Goal: Transaction & Acquisition: Purchase product/service

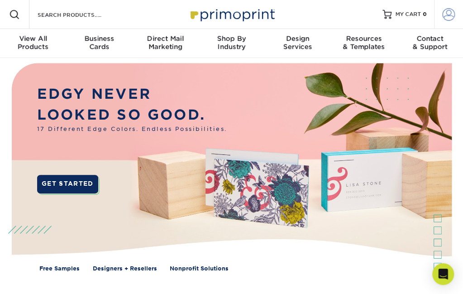
click at [449, 18] on span at bounding box center [449, 14] width 13 height 13
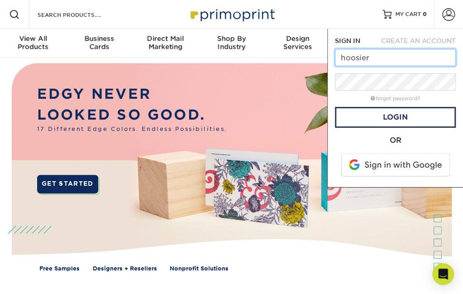
type input "[EMAIL_ADDRESS][DOMAIN_NAME]"
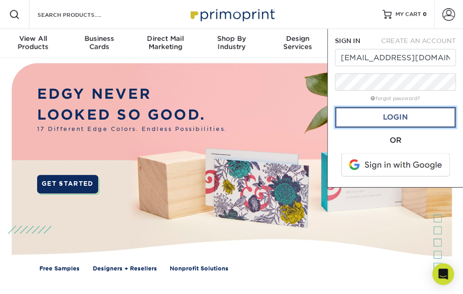
click at [373, 120] on link "Login" at bounding box center [395, 117] width 121 height 21
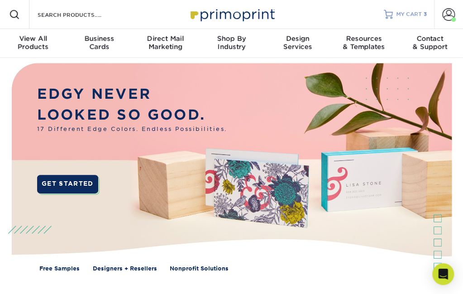
click at [406, 14] on span "MY CART" at bounding box center [409, 15] width 26 height 8
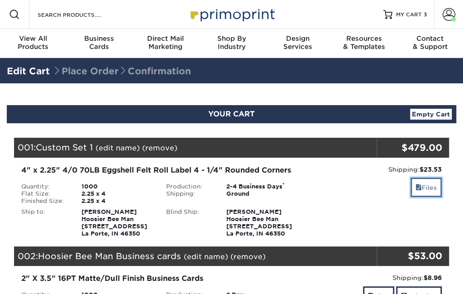
click at [417, 188] on span at bounding box center [419, 187] width 6 height 7
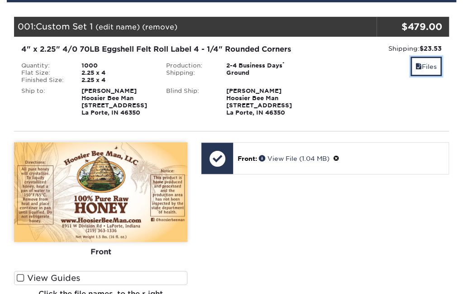
scroll to position [160, 0]
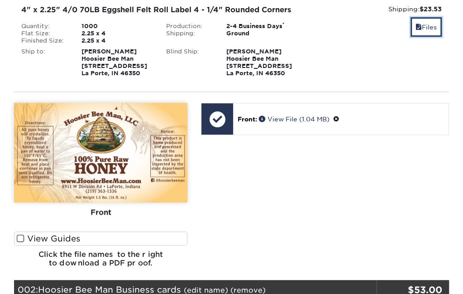
click at [19, 236] on span at bounding box center [21, 238] width 8 height 9
click at [0, 0] on input "View Guides" at bounding box center [0, 0] width 0 height 0
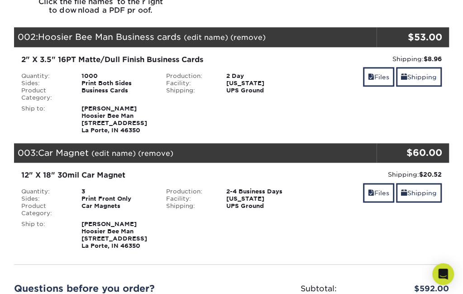
scroll to position [441, 0]
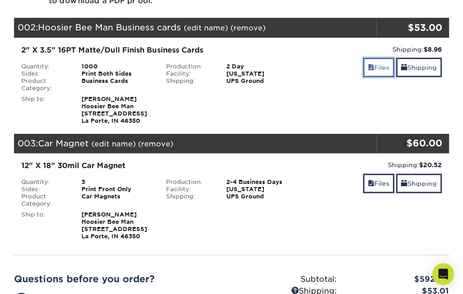
click at [381, 64] on link "Files" at bounding box center [378, 67] width 31 height 19
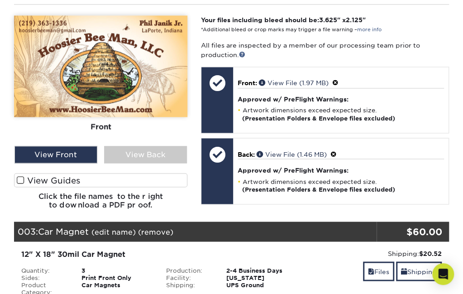
scroll to position [587, 0]
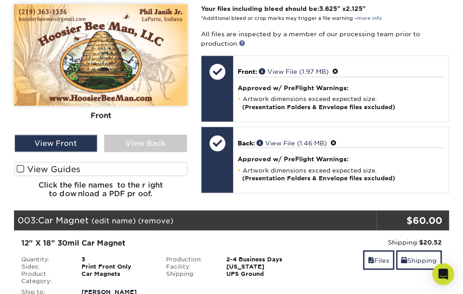
click at [108, 168] on label "View Guides" at bounding box center [100, 169] width 173 height 14
click at [0, 0] on input "View Guides" at bounding box center [0, 0] width 0 height 0
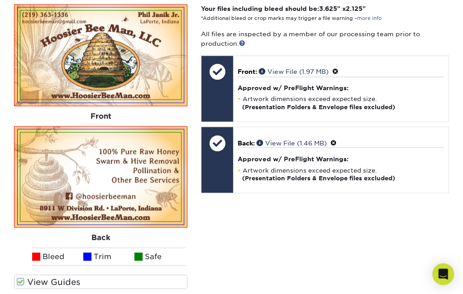
click at [108, 168] on img at bounding box center [100, 176] width 160 height 89
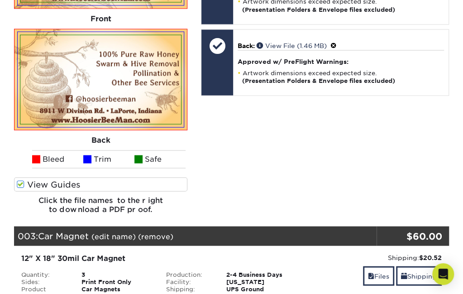
scroll to position [830, 0]
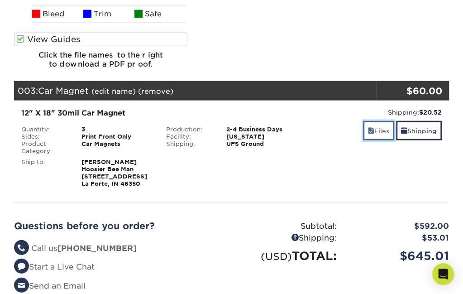
click at [378, 134] on link "Files" at bounding box center [378, 130] width 31 height 19
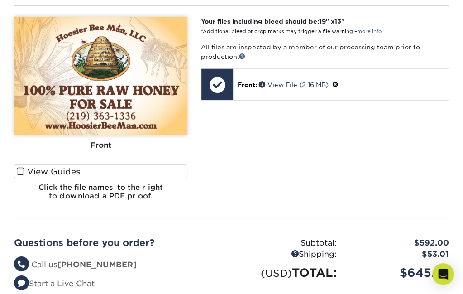
scroll to position [1030, 0]
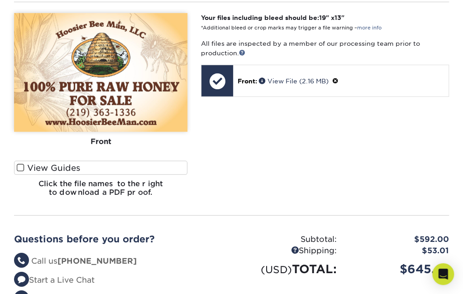
click at [19, 168] on span at bounding box center [21, 167] width 8 height 9
click at [0, 0] on input "View Guides" at bounding box center [0, 0] width 0 height 0
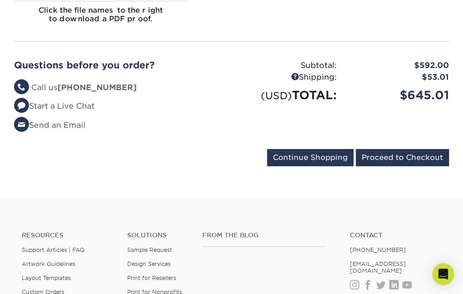
scroll to position [1251, 0]
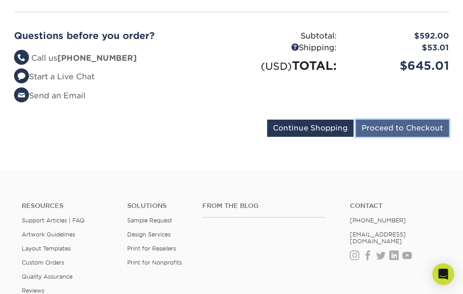
click at [401, 128] on input "Proceed to Checkout" at bounding box center [402, 128] width 93 height 17
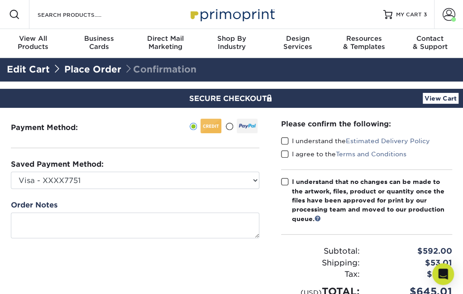
click at [286, 142] on span at bounding box center [285, 141] width 8 height 9
click at [0, 0] on input "I understand the Estimated Delivery Policy" at bounding box center [0, 0] width 0 height 0
click at [286, 142] on span at bounding box center [285, 141] width 8 height 9
click at [0, 0] on input "I understand the Estimated Delivery Policy" at bounding box center [0, 0] width 0 height 0
click at [284, 153] on span at bounding box center [285, 154] width 8 height 9
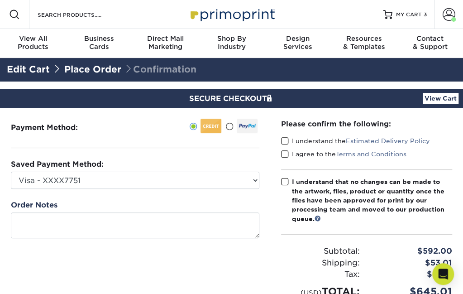
click at [0, 0] on input "I agree to the Terms and Conditions" at bounding box center [0, 0] width 0 height 0
click at [280, 142] on div "Please confirm the following: I understand the Estimated Delivery Policy I agre…" at bounding box center [366, 208] width 193 height 201
click at [284, 140] on span at bounding box center [285, 141] width 8 height 9
click at [0, 0] on input "I understand the Estimated Delivery Policy" at bounding box center [0, 0] width 0 height 0
click at [282, 182] on span at bounding box center [285, 181] width 8 height 9
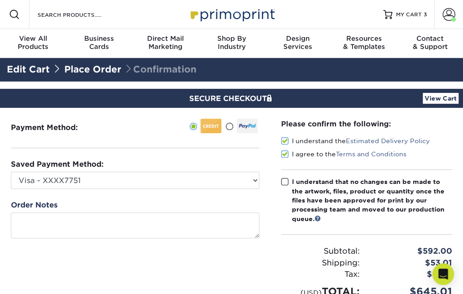
click at [0, 0] on input "I understand that no changes can be made to the artwork, files, product or quan…" at bounding box center [0, 0] width 0 height 0
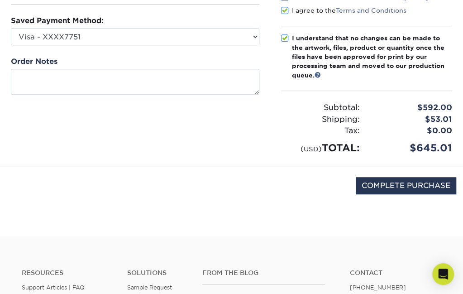
scroll to position [158, 0]
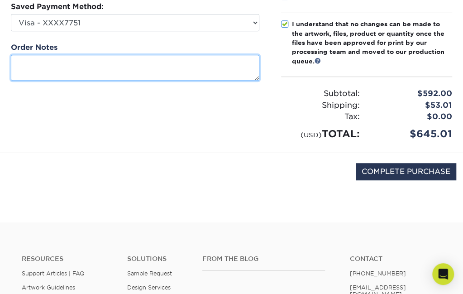
click at [93, 74] on textarea at bounding box center [135, 68] width 249 height 26
click at [54, 62] on textarea "Thanks to Your team" at bounding box center [135, 68] width 249 height 26
click at [90, 64] on textarea "Thanks to your team" at bounding box center [135, 68] width 249 height 26
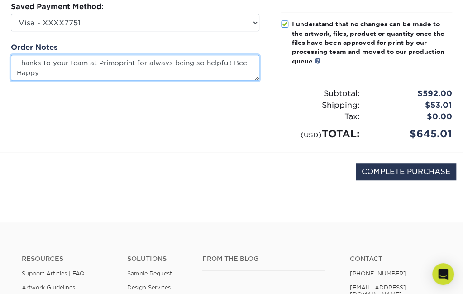
click at [232, 60] on textarea "Thanks to your team at Primoprint for always being so helpful! Bee Happy" at bounding box center [135, 68] width 249 height 26
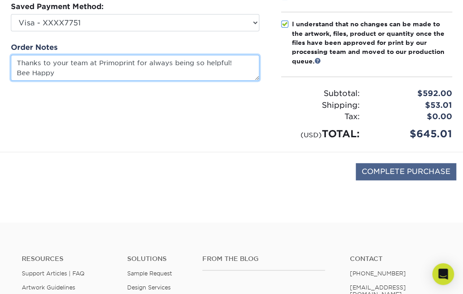
type textarea "Thanks to your team at Primoprint for always being so helpful! Bee Happy"
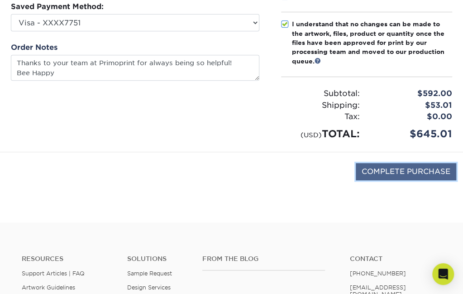
click at [404, 170] on input "COMPLETE PURCHASE" at bounding box center [406, 171] width 101 height 17
type input "PROCESSING, PLEASE WAIT..."
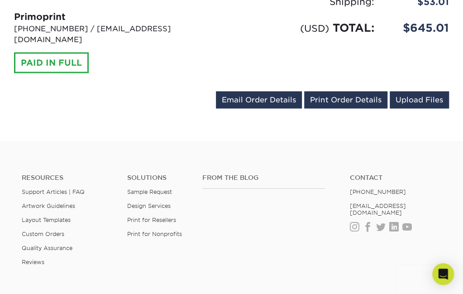
scroll to position [681, 0]
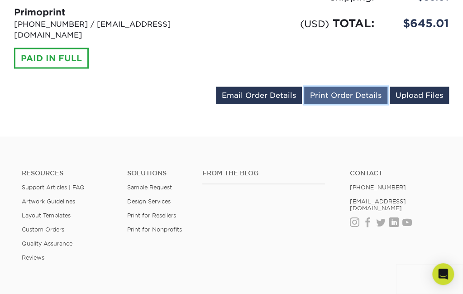
click at [333, 86] on link "Print Order Details" at bounding box center [345, 94] width 83 height 17
click at [345, 86] on link "Print Order Details" at bounding box center [345, 94] width 83 height 17
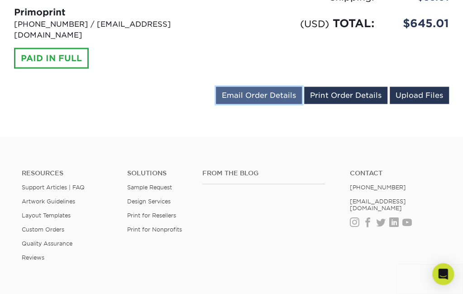
click at [265, 86] on link "Email Order Details" at bounding box center [259, 94] width 86 height 17
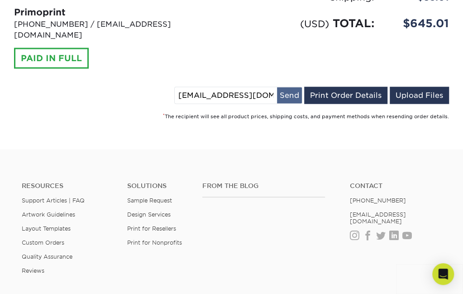
click at [296, 87] on button "Send" at bounding box center [289, 95] width 25 height 16
